Goal: Task Accomplishment & Management: Complete application form

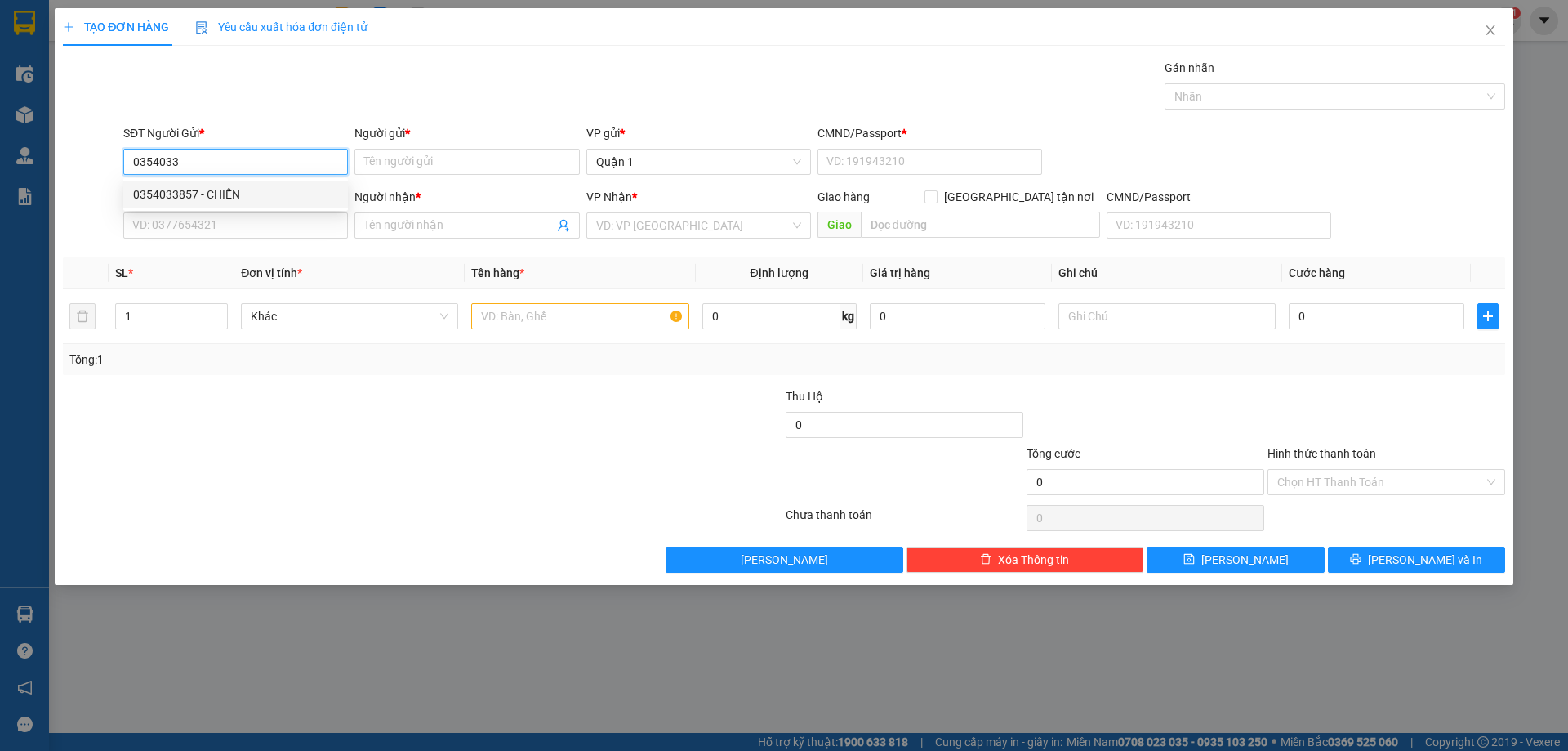
click at [184, 196] on div "0354033857 - CHIẾN" at bounding box center [235, 194] width 205 height 18
type input "0354033857"
type input "CHIẾN"
type input "1"
type input "0772429639"
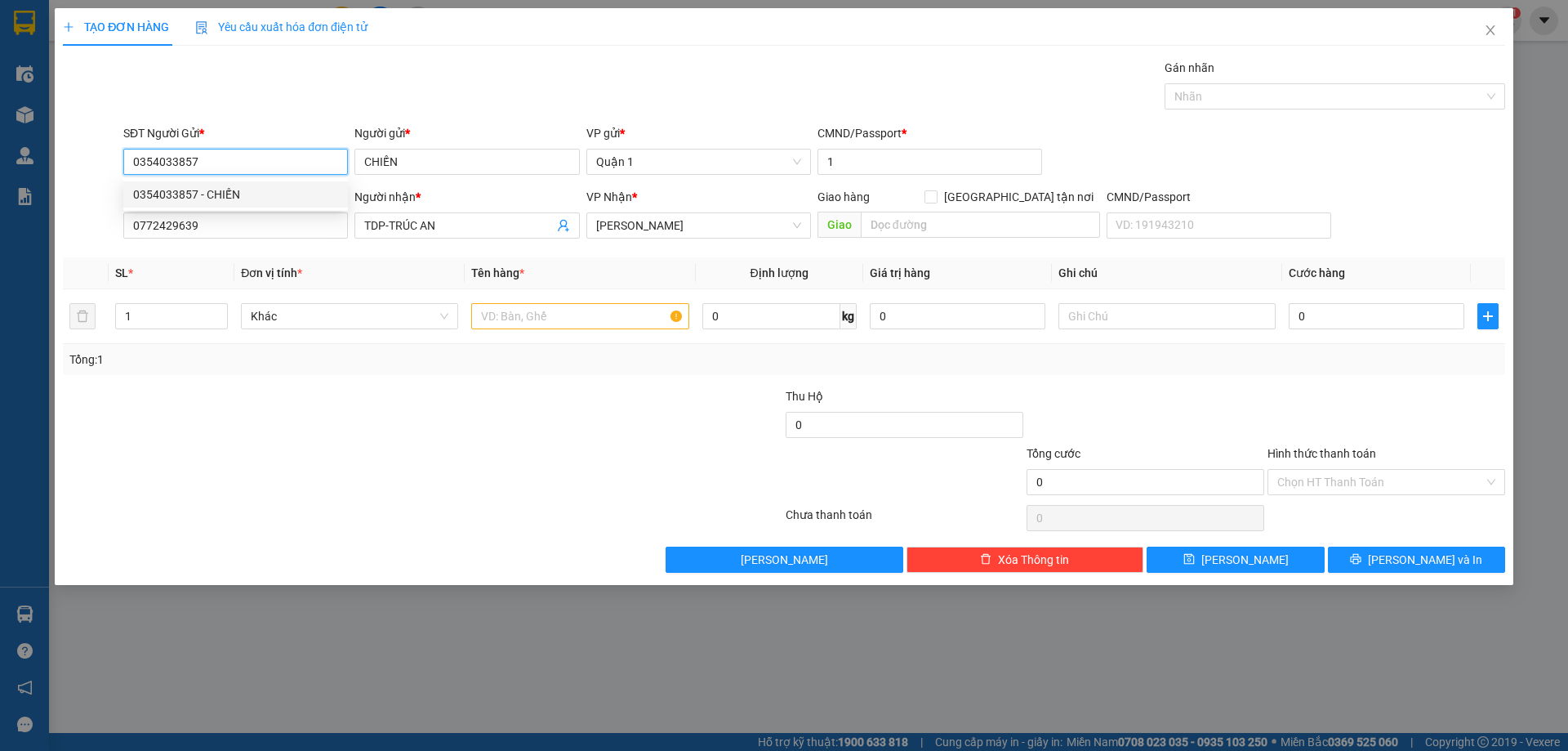
type input "TDP-TRÚC AN"
type input "0354033857"
click at [503, 310] on input "text" at bounding box center [579, 316] width 217 height 27
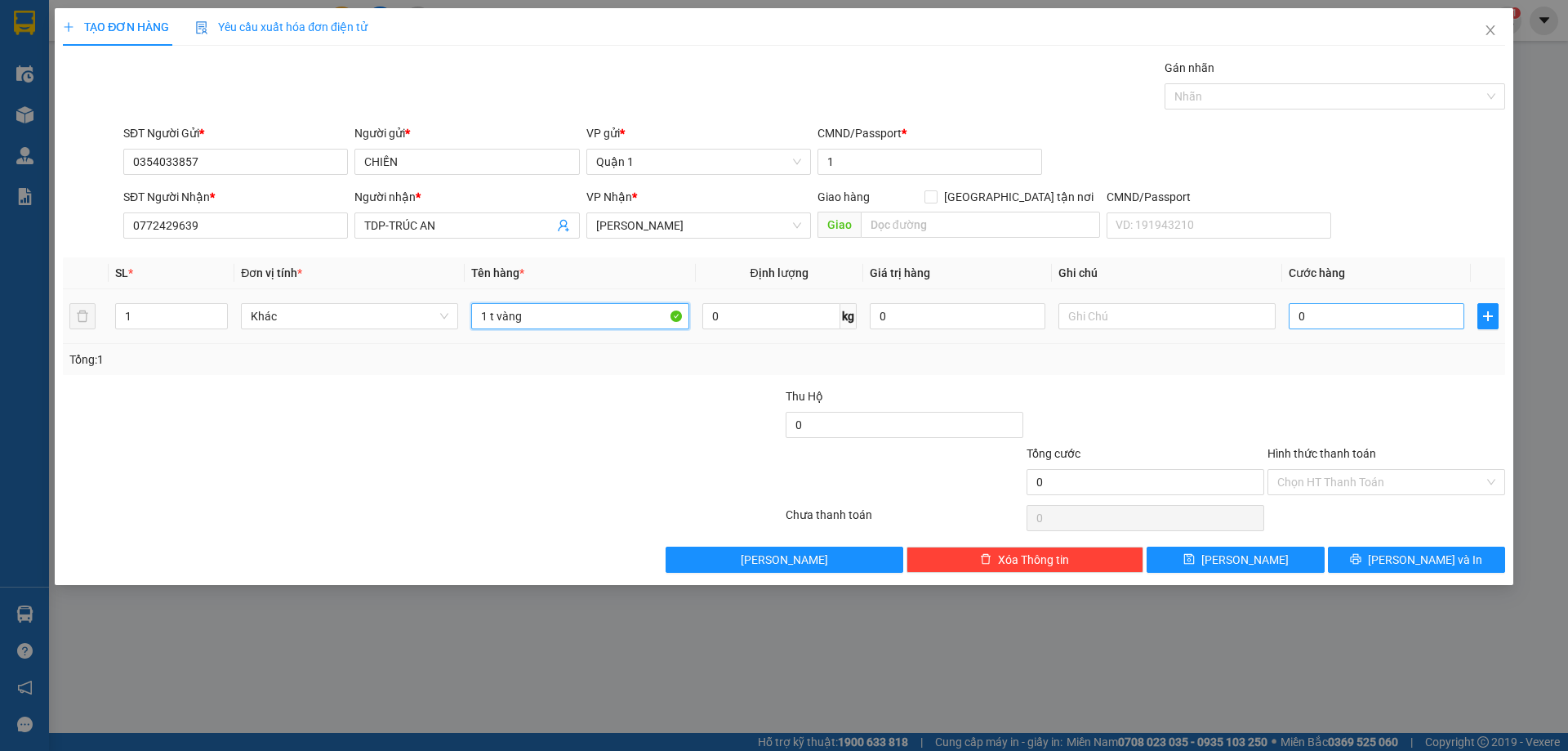
type input "1 t vàng"
click at [1407, 326] on input "0" at bounding box center [1376, 316] width 175 height 27
type input "4"
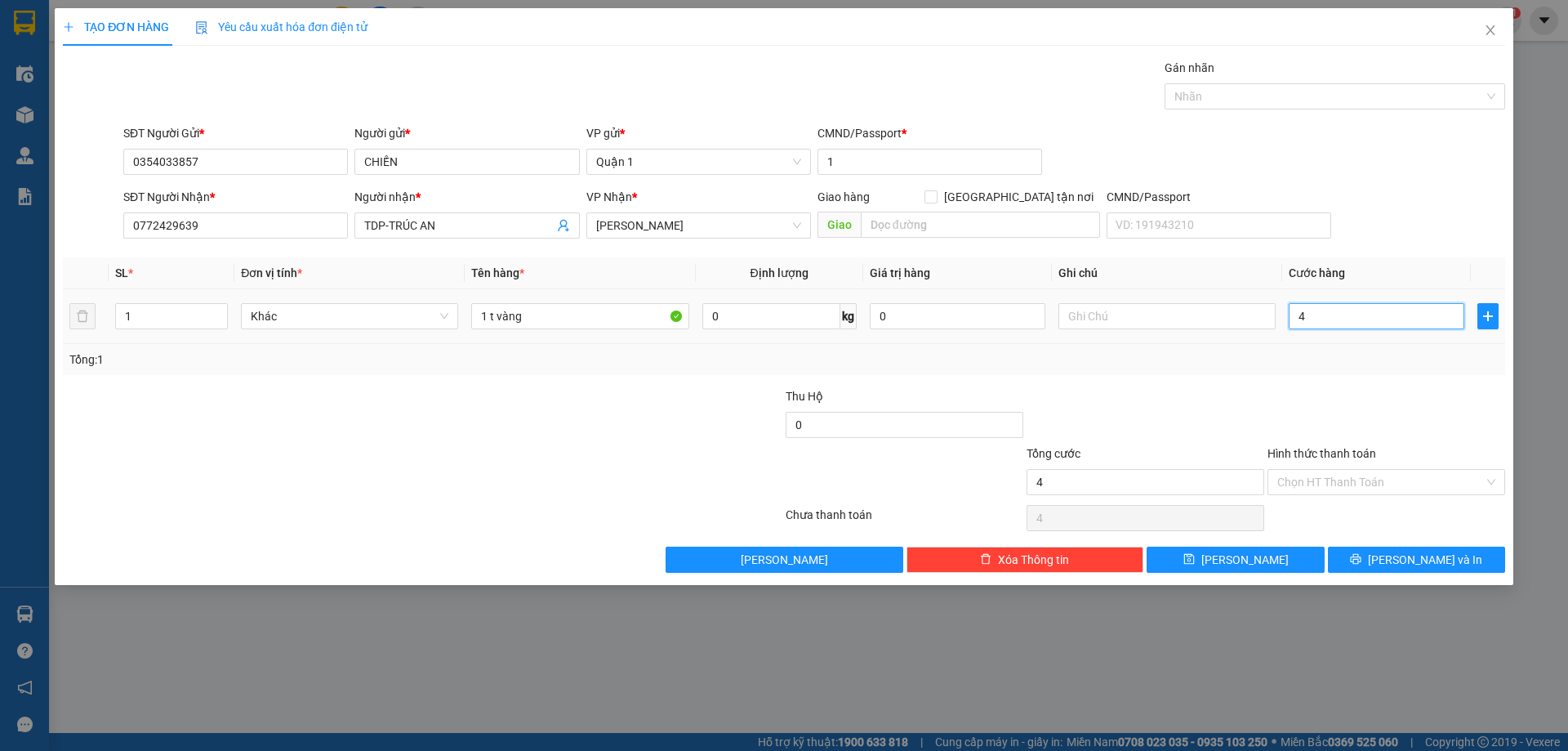
type input "45"
type input "45.000"
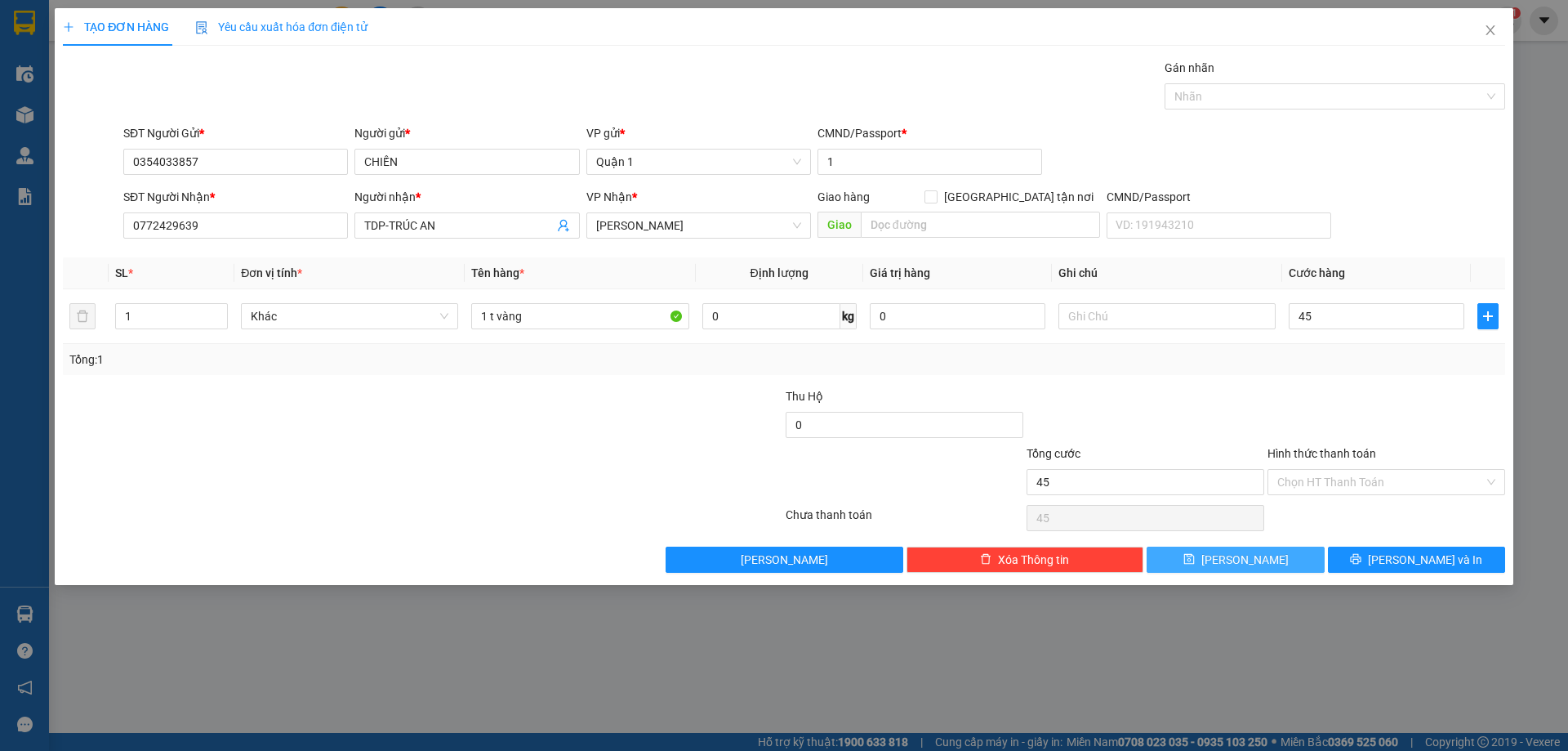
type input "45.000"
click at [1294, 556] on button "[PERSON_NAME]" at bounding box center [1235, 559] width 177 height 27
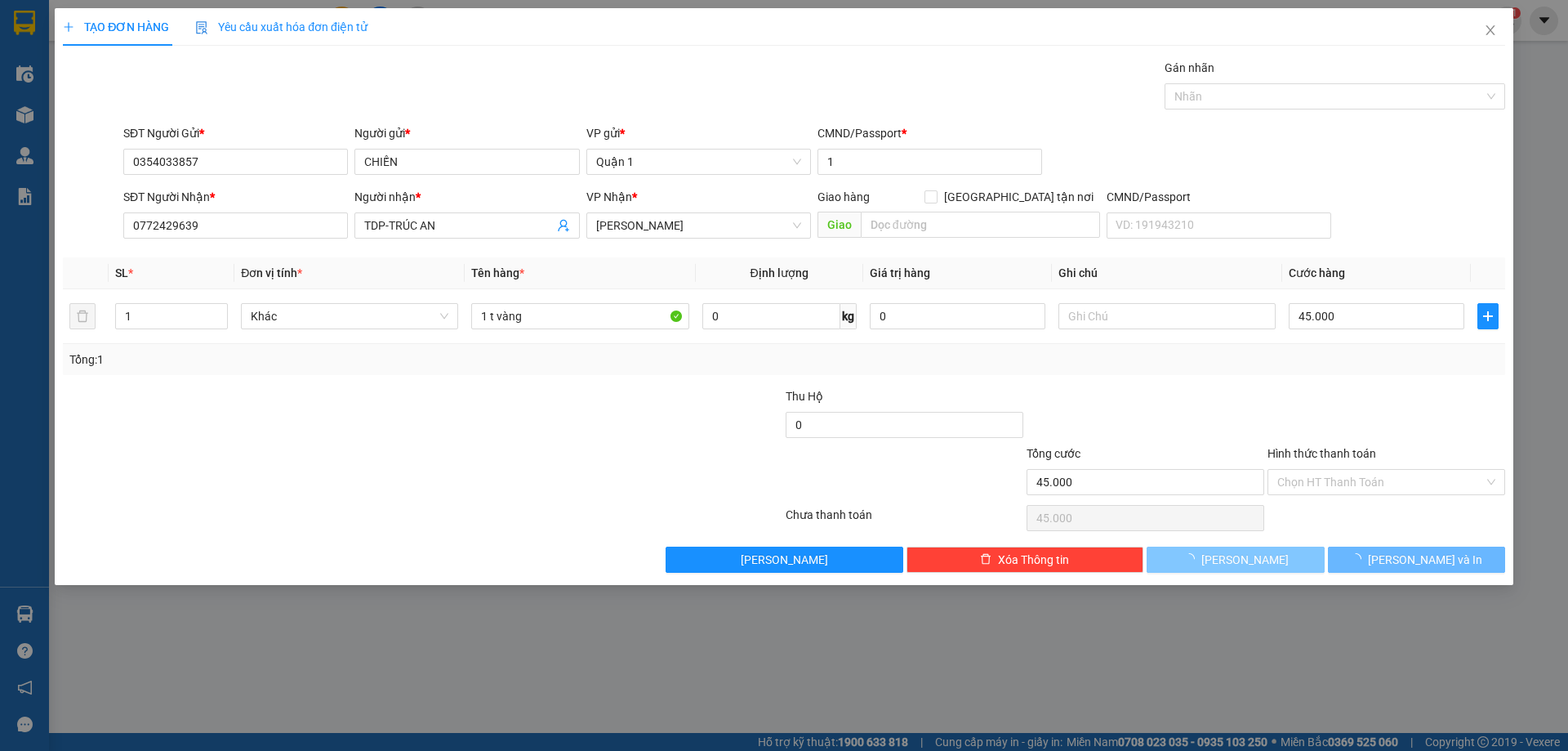
type input "0"
